Goal: Check status: Check status

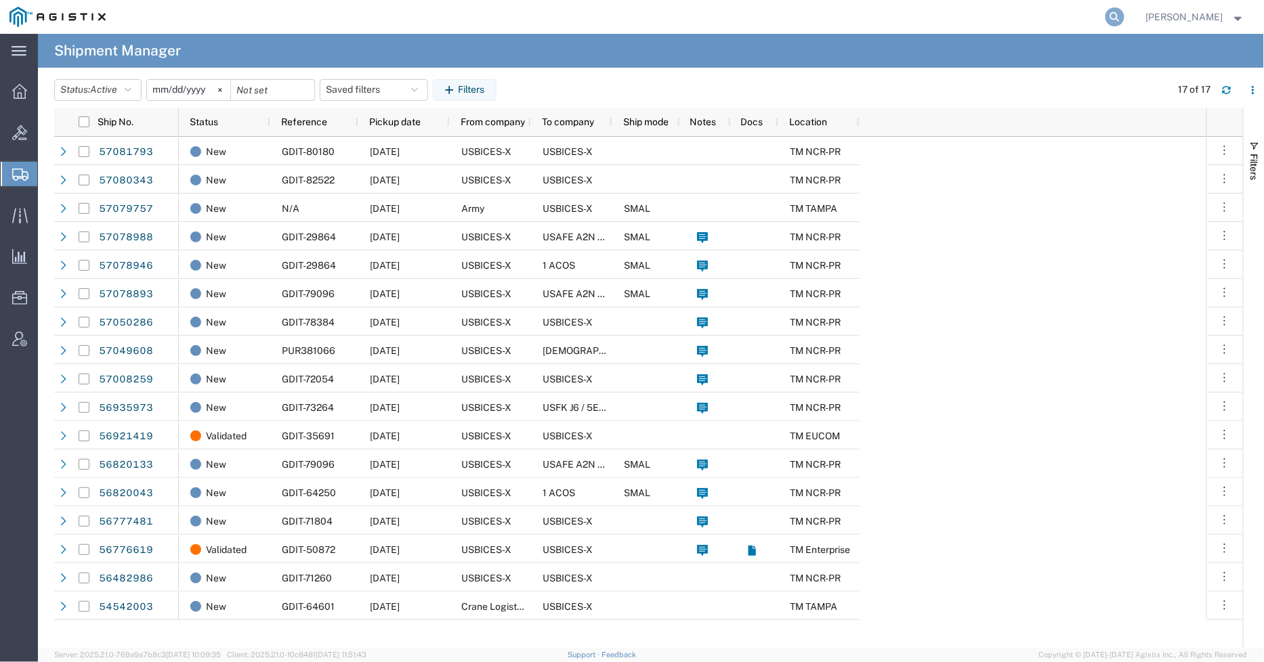
click at [1123, 16] on icon at bounding box center [1115, 16] width 19 height 19
click at [936, 16] on input "search" at bounding box center [900, 17] width 412 height 33
paste input "07ESM1046893"
click at [1120, 16] on icon at bounding box center [1115, 16] width 19 height 19
type input "07ESM1046893"
